Goal: Information Seeking & Learning: Learn about a topic

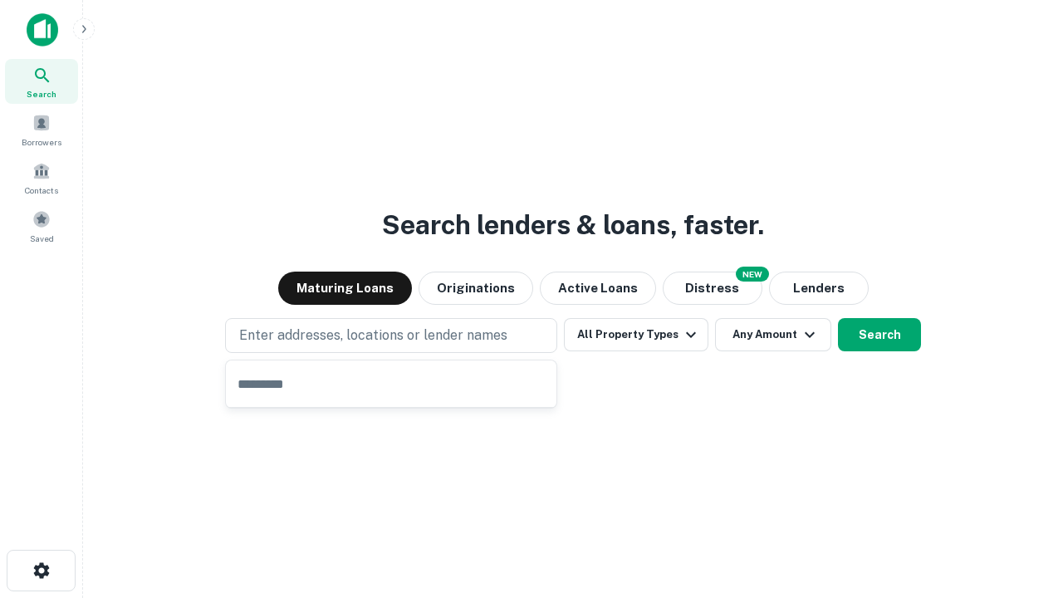
type input "**********"
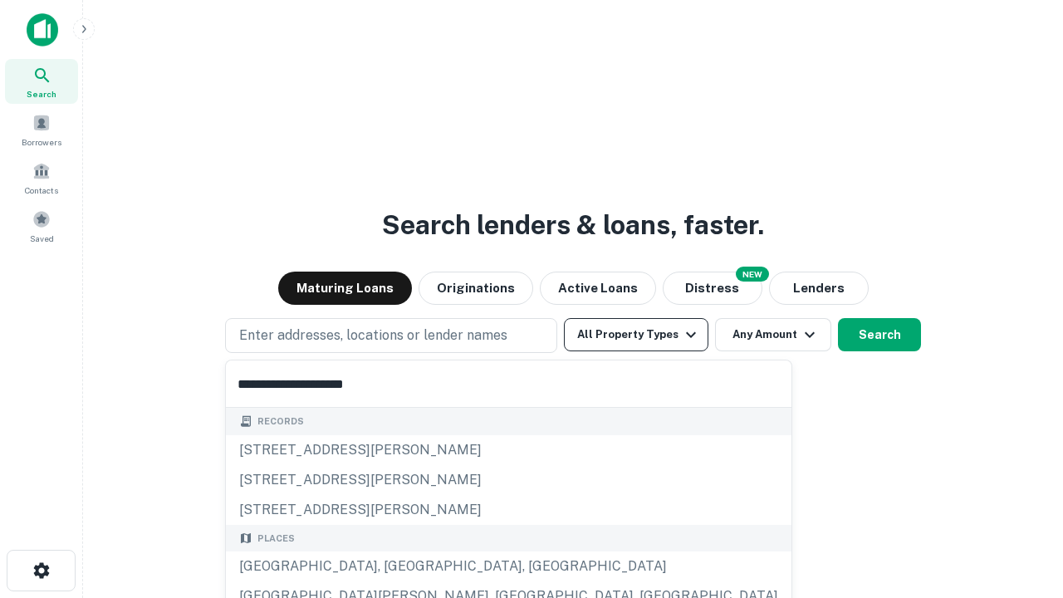
click at [636, 335] on button "All Property Types" at bounding box center [636, 334] width 144 height 33
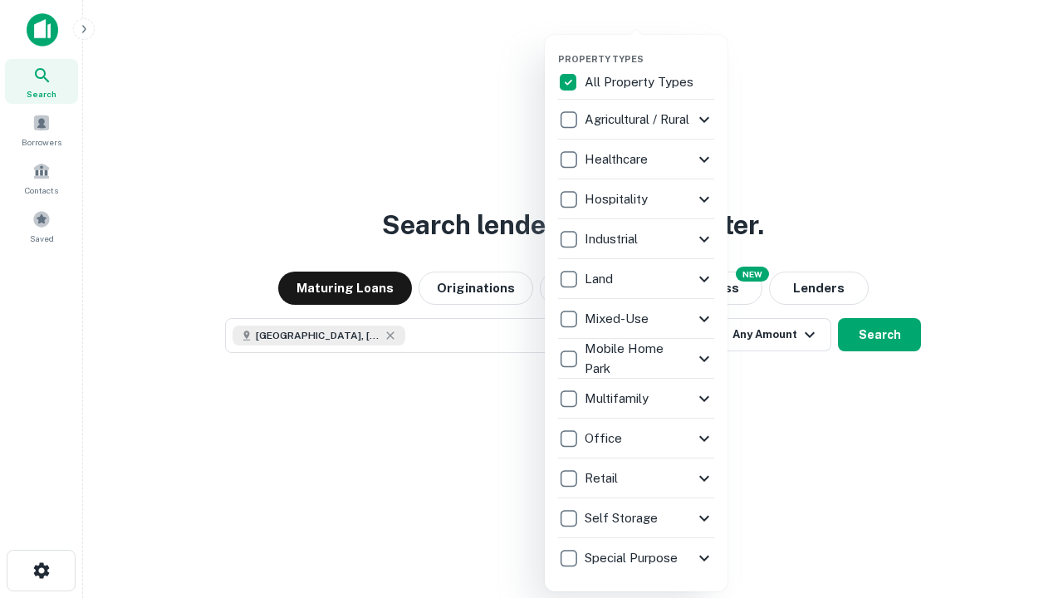
click at [649, 48] on button "button" at bounding box center [649, 48] width 183 height 1
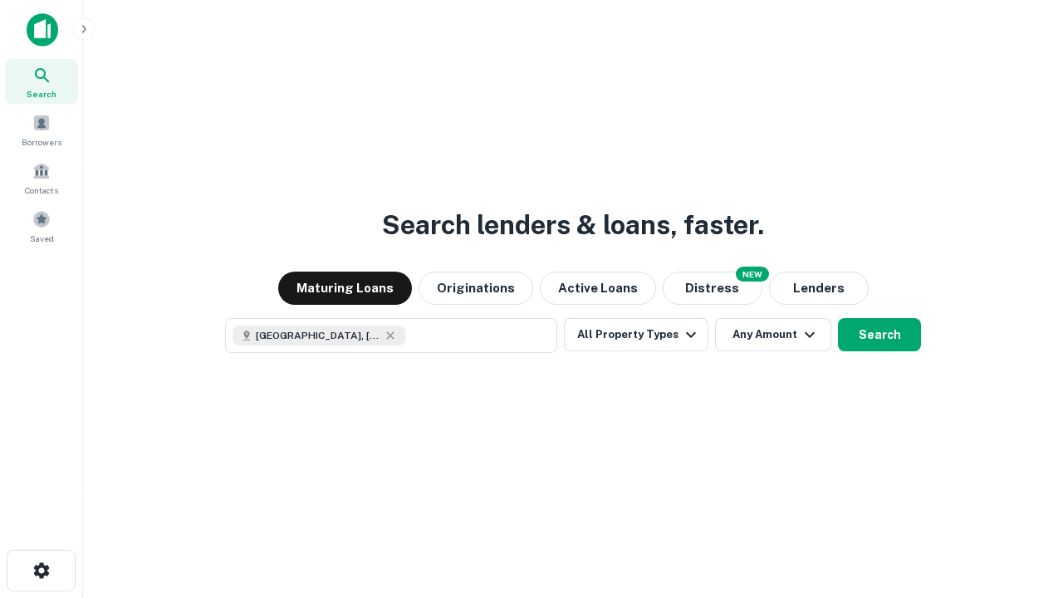
scroll to position [27, 0]
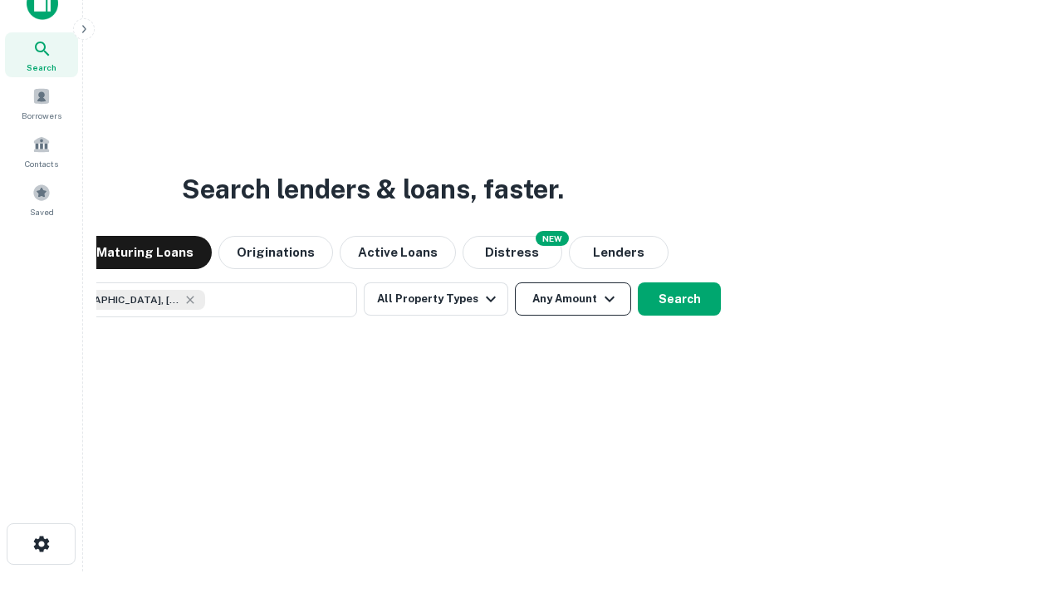
click at [515, 282] on button "Any Amount" at bounding box center [573, 298] width 116 height 33
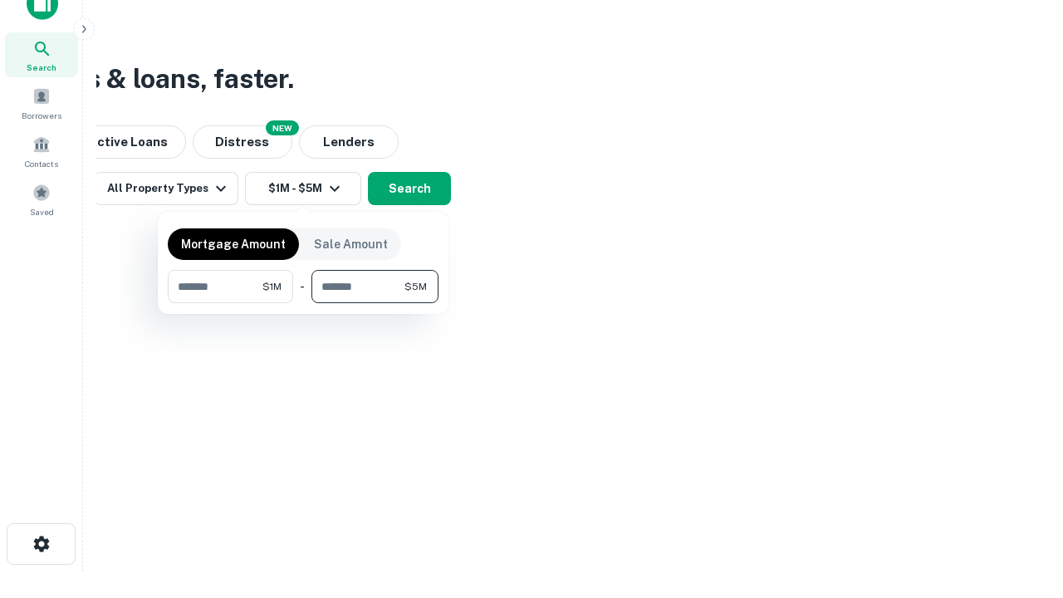
type input "*******"
click at [303, 303] on button "button" at bounding box center [303, 303] width 271 height 1
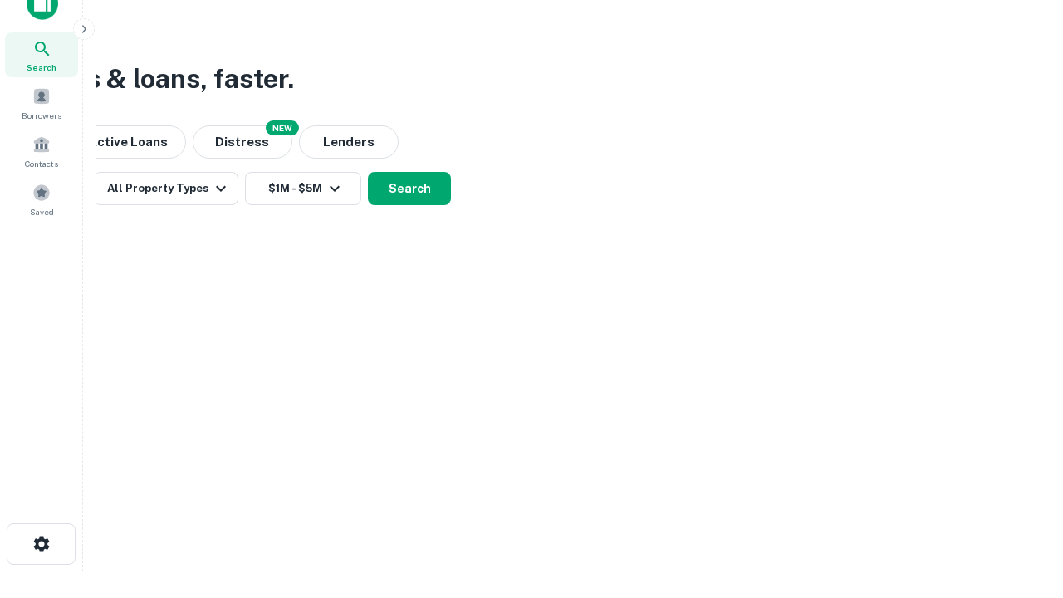
scroll to position [27, 0]
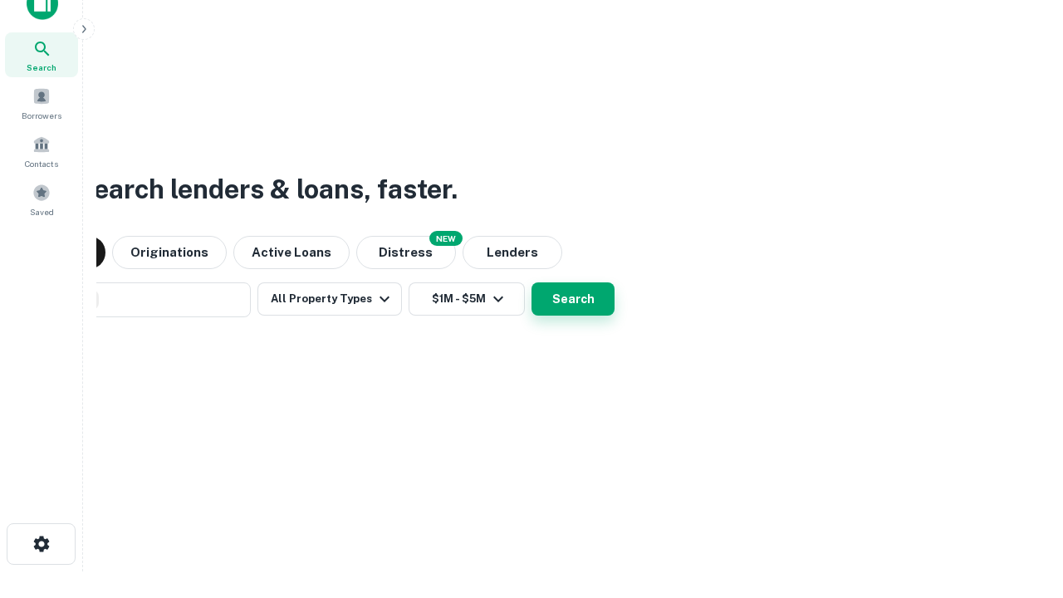
click at [531, 282] on button "Search" at bounding box center [572, 298] width 83 height 33
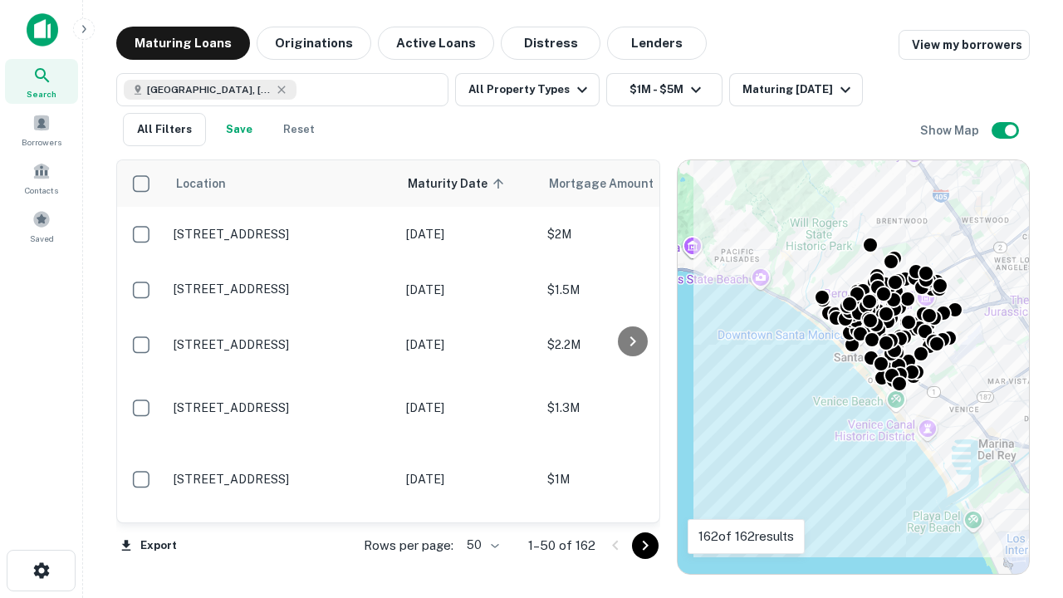
click at [480, 545] on body "Search Borrowers Contacts Saved Maturing Loans Originations Active Loans Distre…" at bounding box center [531, 299] width 1063 height 598
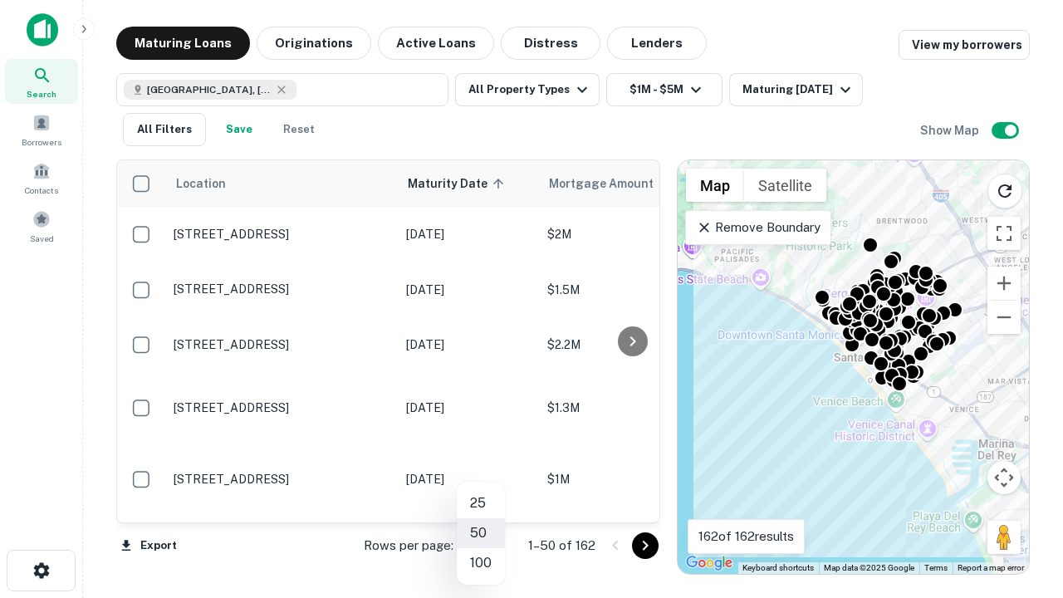
click at [481, 503] on li "25" at bounding box center [481, 503] width 48 height 30
